Goal: Check status: Check status

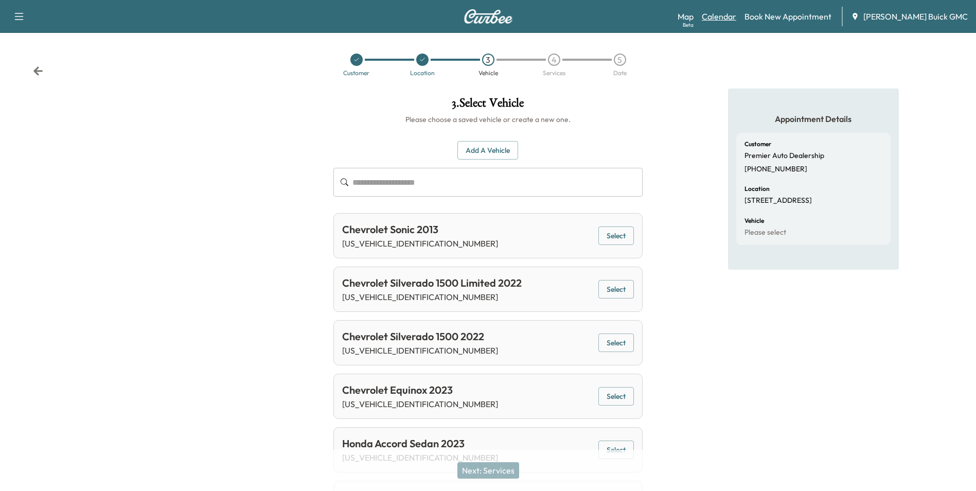
click at [736, 15] on link "Calendar" at bounding box center [719, 16] width 34 height 12
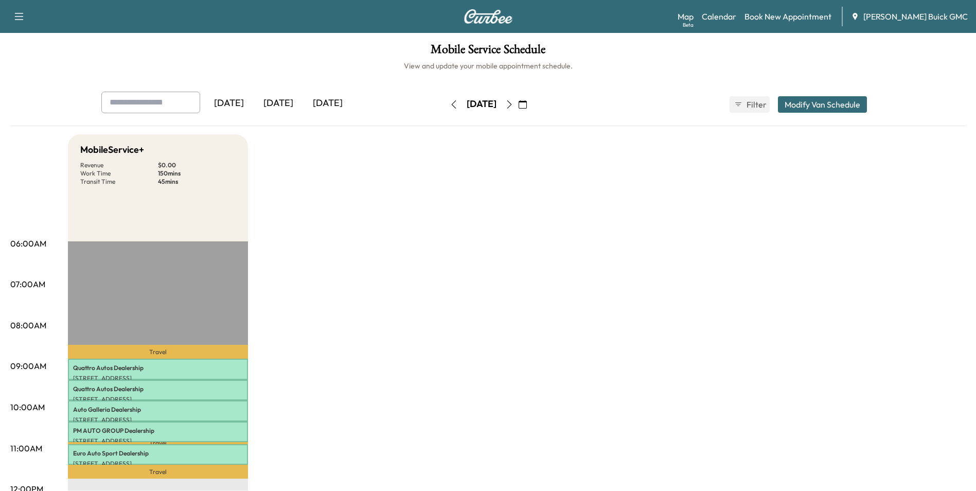
click at [512, 103] on icon "button" at bounding box center [509, 104] width 5 height 8
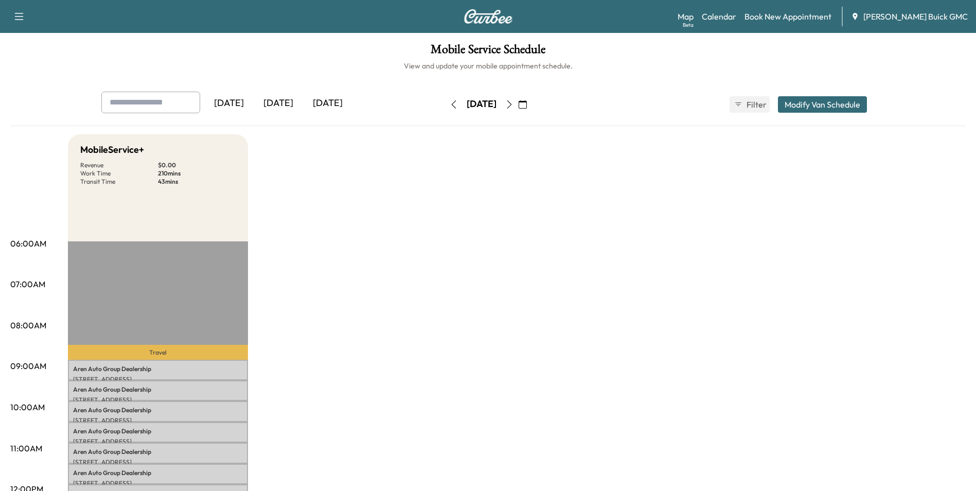
click at [514, 103] on icon "button" at bounding box center [509, 104] width 8 height 8
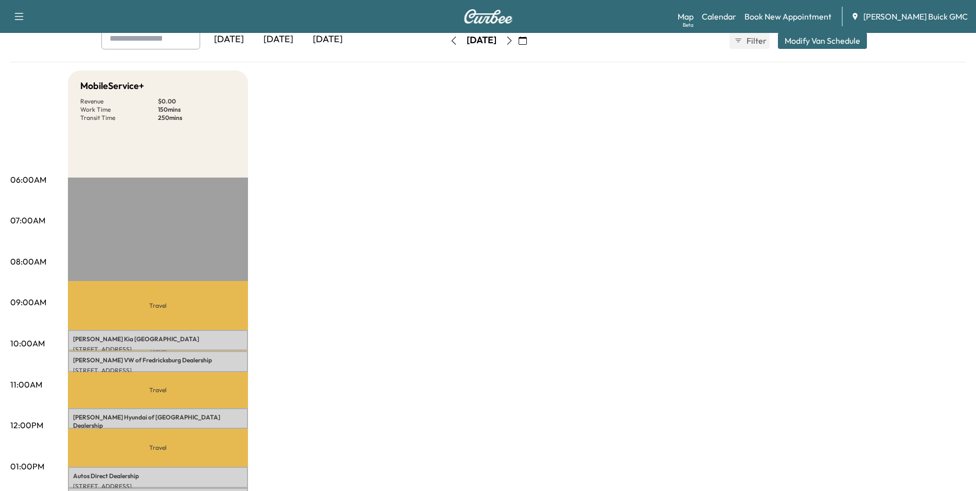
scroll to position [206, 0]
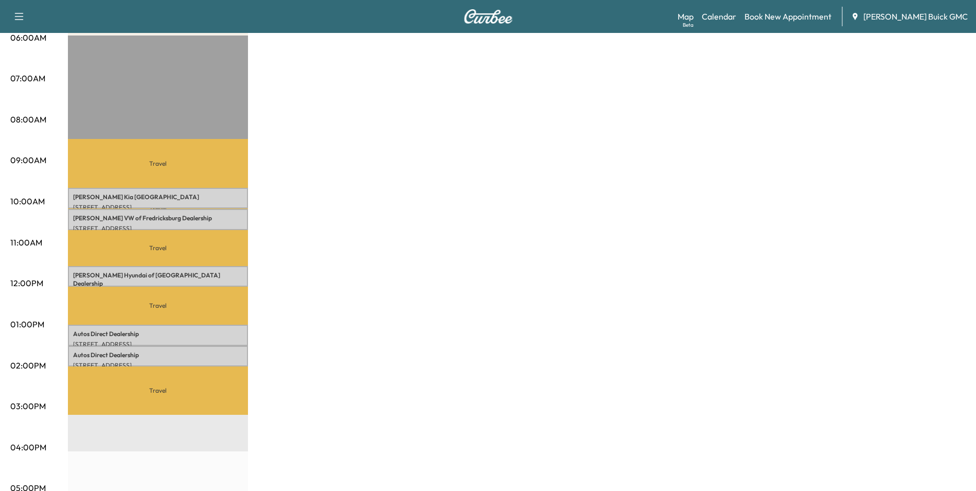
click at [559, 218] on div "MobileService+ Revenue $ 0.00 Work Time 150 mins Transit Time 250 mins Travel […" at bounding box center [517, 314] width 898 height 772
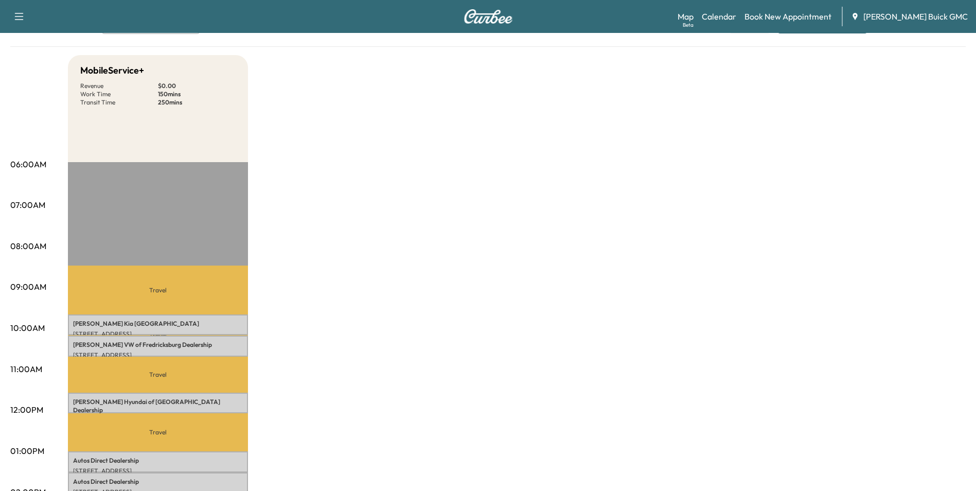
scroll to position [0, 0]
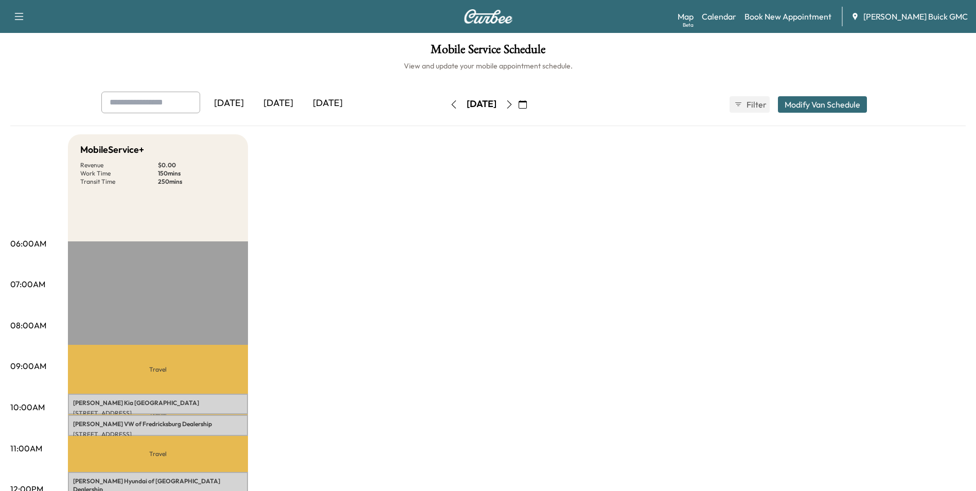
drag, startPoint x: 620, startPoint y: 280, endPoint x: 636, endPoint y: 275, distance: 16.4
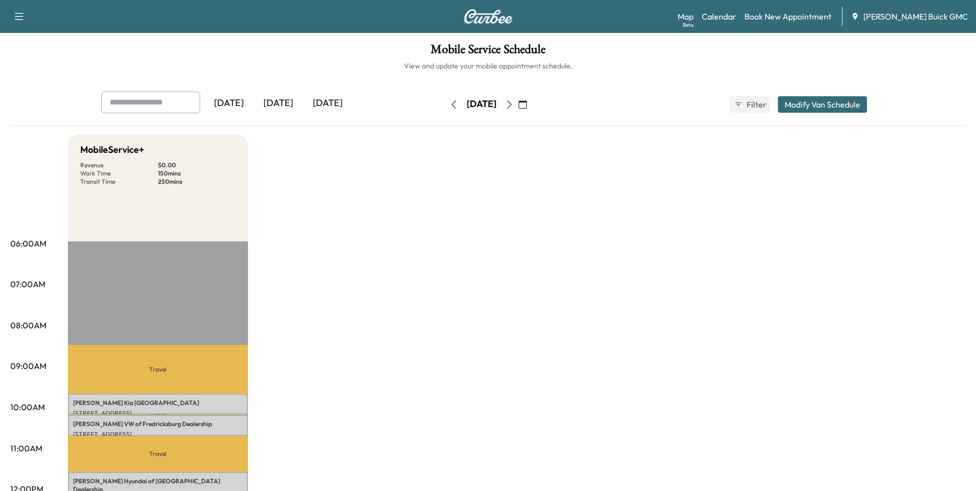
click at [514, 104] on icon "button" at bounding box center [509, 104] width 8 height 8
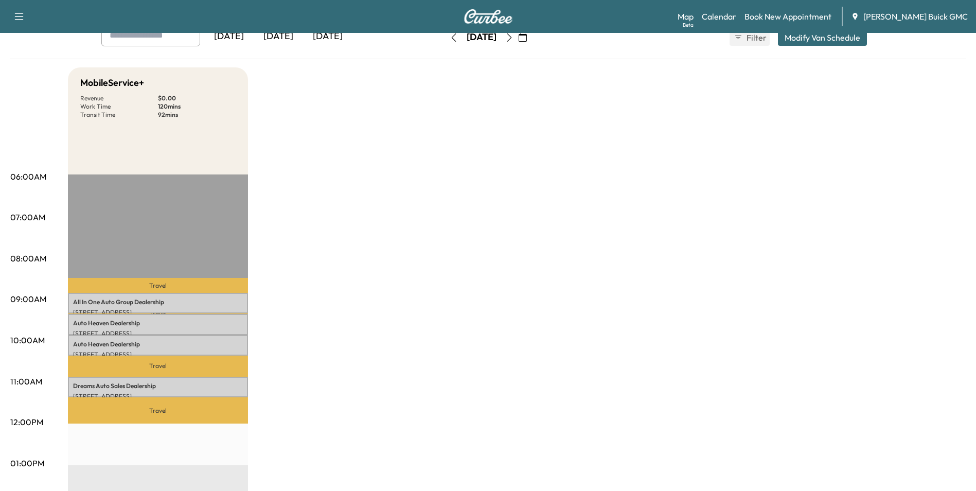
scroll to position [154, 0]
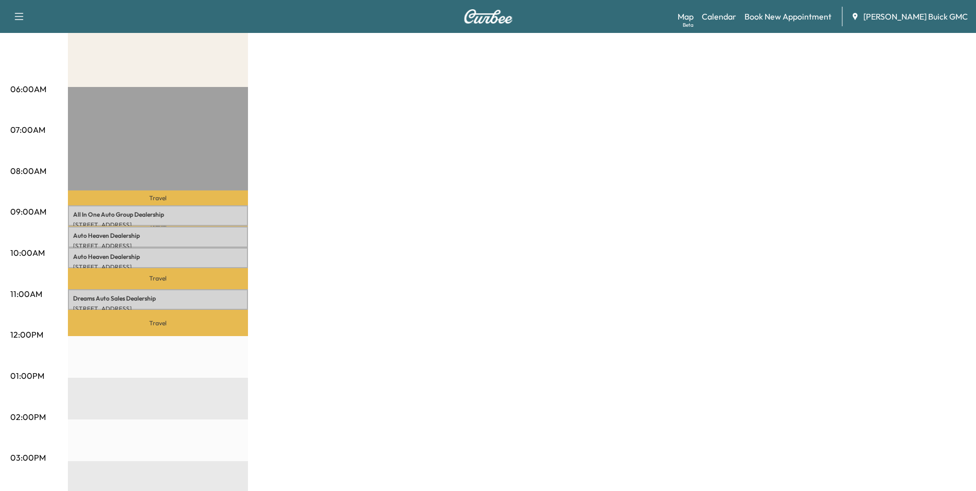
click at [433, 219] on div "MobileService+ Revenue $ 0.00 Work Time 120 mins Transit Time 92 mins Travel Al…" at bounding box center [517, 366] width 898 height 772
click at [660, 252] on div "MobileService+ Revenue $ 0.00 Work Time 120 mins Transit Time 92 mins Travel Al…" at bounding box center [517, 366] width 898 height 772
click at [467, 212] on div "MobileService+ Revenue $ 0.00 Work Time 120 mins Transit Time 92 mins Travel Al…" at bounding box center [517, 366] width 898 height 772
